Goal: Information Seeking & Learning: Find specific fact

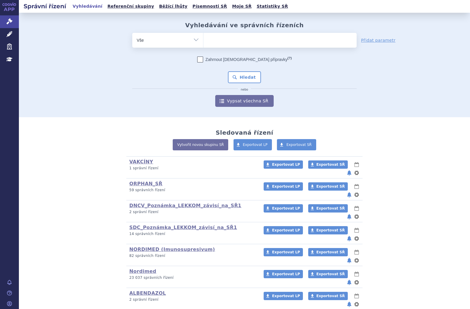
click at [210, 39] on ul at bounding box center [280, 39] width 153 height 12
click at [204, 39] on select at bounding box center [203, 40] width 0 height 15
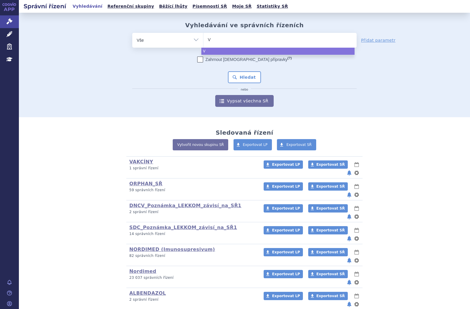
type input "VA"
type input "VAC"
type input "VACT"
type input "VACTE"
type input "VACTET"
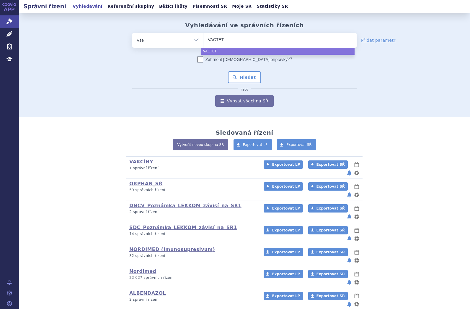
click at [233, 41] on ul "VACTET" at bounding box center [280, 39] width 153 height 12
click at [204, 41] on select "VACTET" at bounding box center [203, 40] width 0 height 15
select select "VACTET"
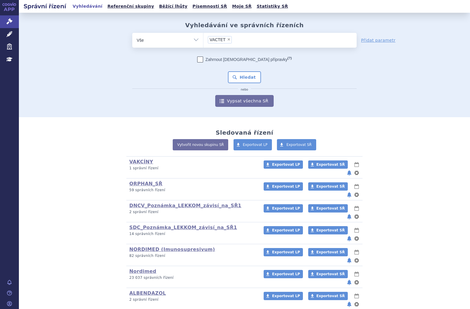
type input "VACTET"
select select
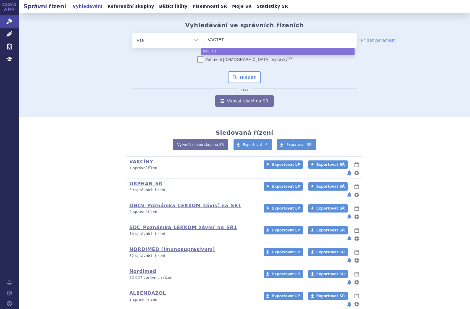
type input "VACTETA"
select select "VACTETA"
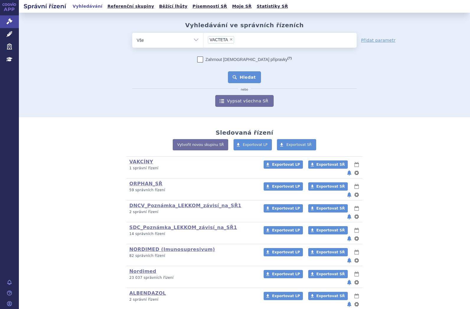
click at [250, 75] on button "Hledat" at bounding box center [244, 77] width 33 height 12
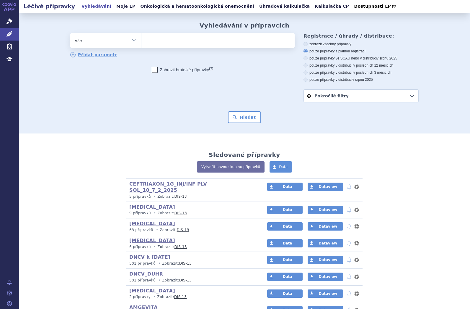
click at [160, 41] on ul at bounding box center [218, 39] width 153 height 12
click at [142, 41] on select at bounding box center [141, 40] width 0 height 15
type input "VA"
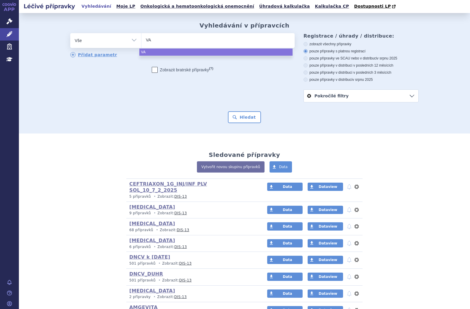
type input "VAC"
type input "VACT"
type input "VACTE"
type input "VACTET"
type input "VACTETA"
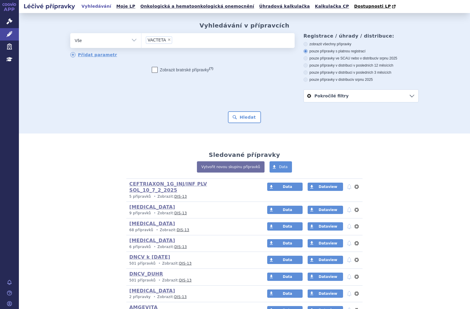
select select "VACTETA"
click at [234, 118] on button "Hledat" at bounding box center [244, 117] width 33 height 12
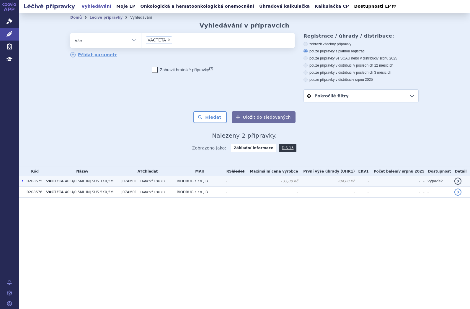
click at [85, 182] on span "40IU/0,5ML INJ SUS 1X0,5ML" at bounding box center [90, 181] width 51 height 4
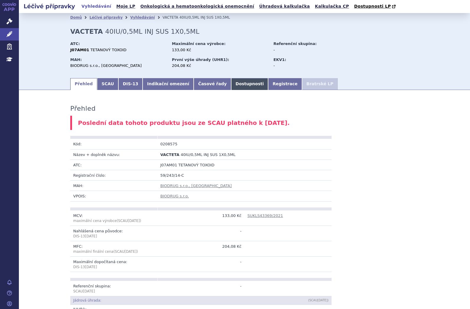
click at [231, 85] on link "Dostupnosti" at bounding box center [249, 84] width 37 height 12
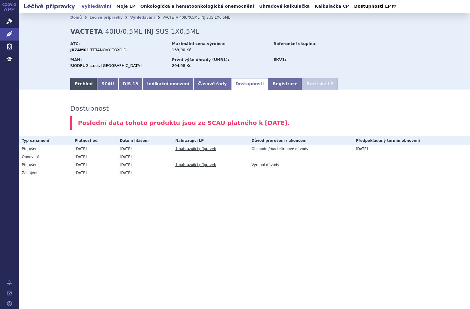
click at [86, 82] on link "Přehled" at bounding box center [83, 84] width 27 height 12
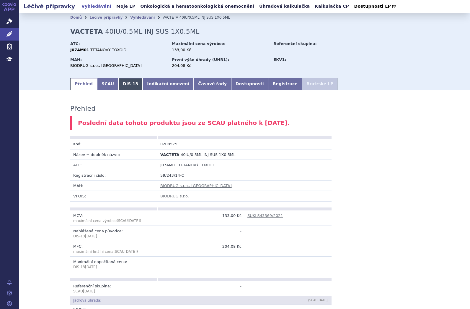
click at [127, 83] on link "DIS-13" at bounding box center [131, 84] width 24 height 12
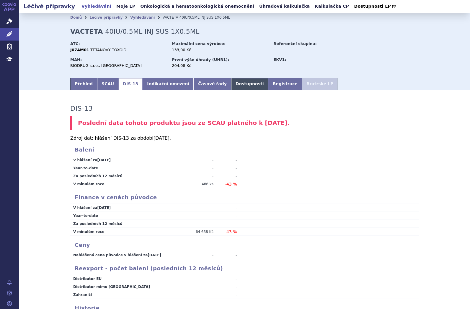
click at [231, 85] on link "Dostupnosti" at bounding box center [249, 84] width 37 height 12
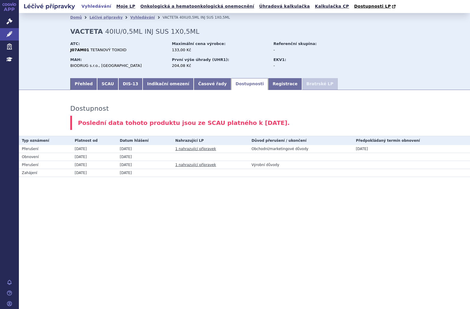
drag, startPoint x: 74, startPoint y: 149, endPoint x: 95, endPoint y: 149, distance: 21.6
click at [95, 149] on td "01.03.2024" at bounding box center [94, 149] width 45 height 8
drag, startPoint x: 95, startPoint y: 149, endPoint x: 127, endPoint y: 84, distance: 72.2
click at [127, 84] on link "DIS-13" at bounding box center [131, 84] width 24 height 12
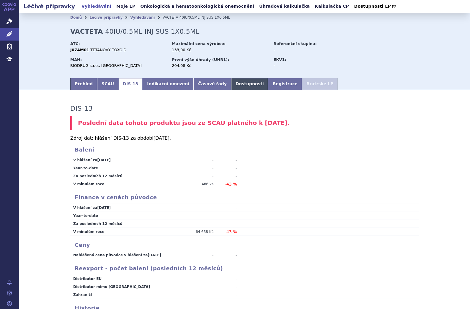
click at [231, 86] on link "Dostupnosti" at bounding box center [249, 84] width 37 height 12
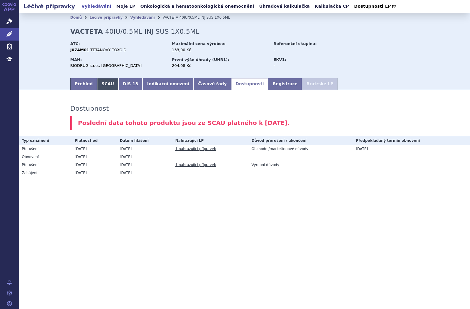
click at [101, 86] on link "SCAU" at bounding box center [107, 84] width 21 height 12
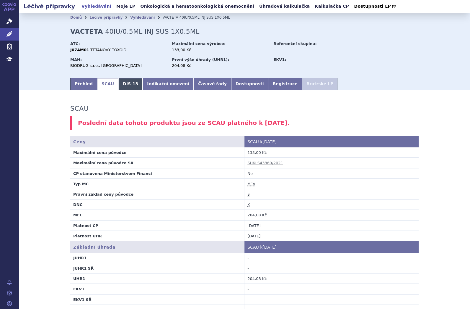
click at [125, 83] on link "DIS-13" at bounding box center [131, 84] width 24 height 12
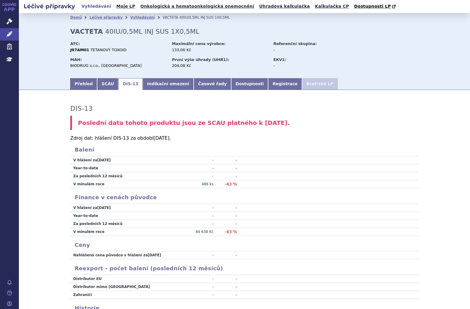
click at [126, 279] on td "Distributor EU" at bounding box center [121, 279] width 103 height 8
click at [83, 84] on link "Přehled" at bounding box center [83, 84] width 27 height 12
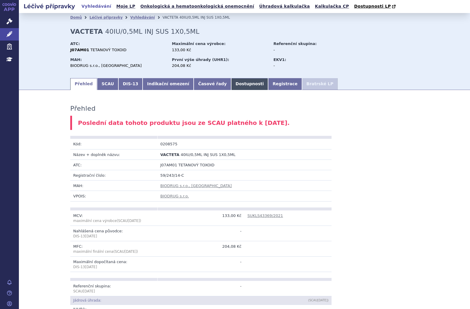
click at [234, 87] on link "Dostupnosti" at bounding box center [249, 84] width 37 height 12
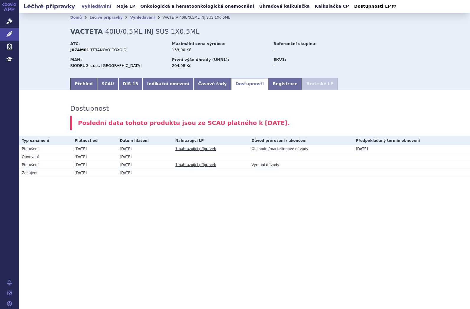
drag, startPoint x: 359, startPoint y: 148, endPoint x: 381, endPoint y: 149, distance: 22.2
click at [381, 149] on td "30.12.2025" at bounding box center [411, 149] width 117 height 8
click at [24, 106] on div "Dostupnost Poslední data tohoto produktu jsou ze SCAU platného k 01.08.2025. Ty…" at bounding box center [245, 142] width 452 height 93
click at [123, 84] on link "DIS-13" at bounding box center [131, 84] width 24 height 12
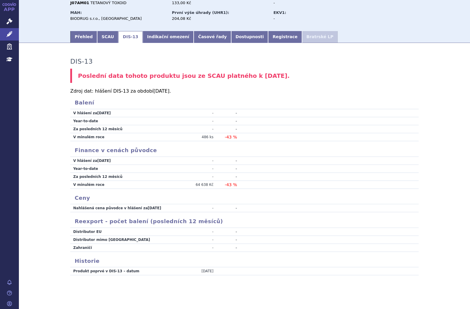
scroll to position [49, 0]
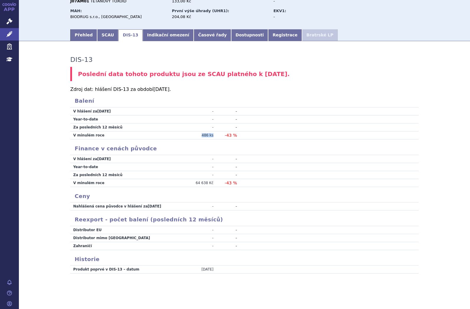
drag, startPoint x: 200, startPoint y: 135, endPoint x: 211, endPoint y: 136, distance: 10.4
click at [211, 136] on td "486 ks" at bounding box center [196, 135] width 44 height 8
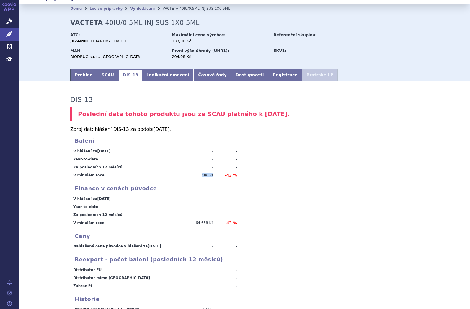
scroll to position [0, 0]
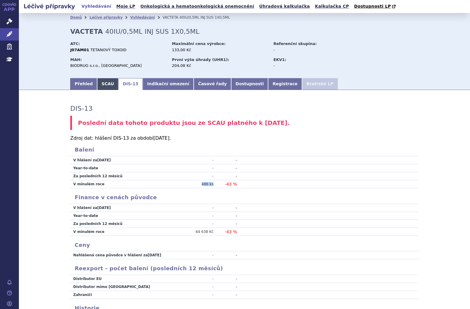
click at [98, 83] on link "SCAU" at bounding box center [107, 84] width 21 height 12
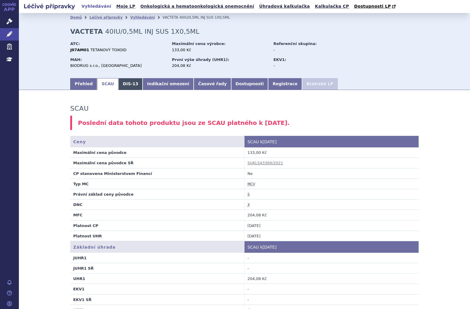
click at [119, 85] on link "DIS-13" at bounding box center [131, 84] width 24 height 12
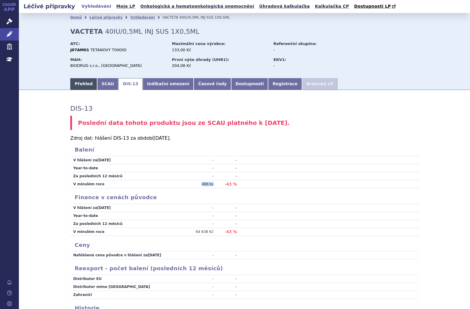
click at [72, 85] on link "Přehled" at bounding box center [83, 84] width 27 height 12
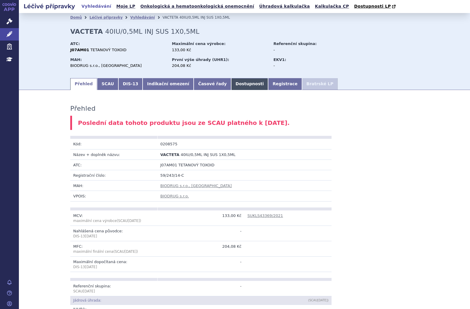
click at [241, 83] on link "Dostupnosti" at bounding box center [249, 84] width 37 height 12
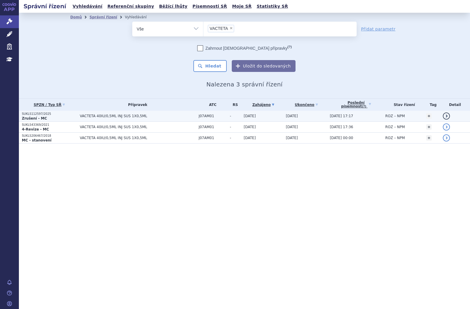
click at [93, 114] on span "VACTETA 40IU/0,5ML INJ SUS 1X0,5ML" at bounding box center [138, 116] width 116 height 4
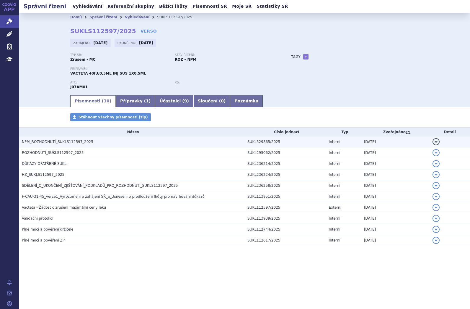
drag, startPoint x: 57, startPoint y: 142, endPoint x: 62, endPoint y: 142, distance: 5.0
click at [58, 142] on span "NPM_ROZHODNUTÍ_SUKLS112597_2025" at bounding box center [58, 141] width 72 height 4
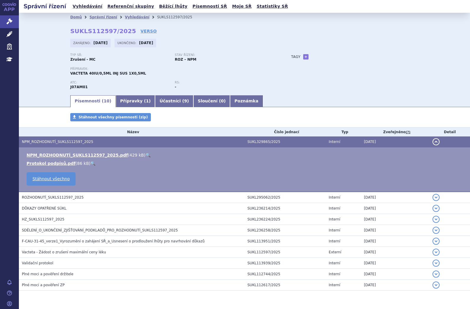
click at [146, 154] on link "🔍" at bounding box center [148, 154] width 5 height 5
